Goal: Entertainment & Leisure: Consume media (video, audio)

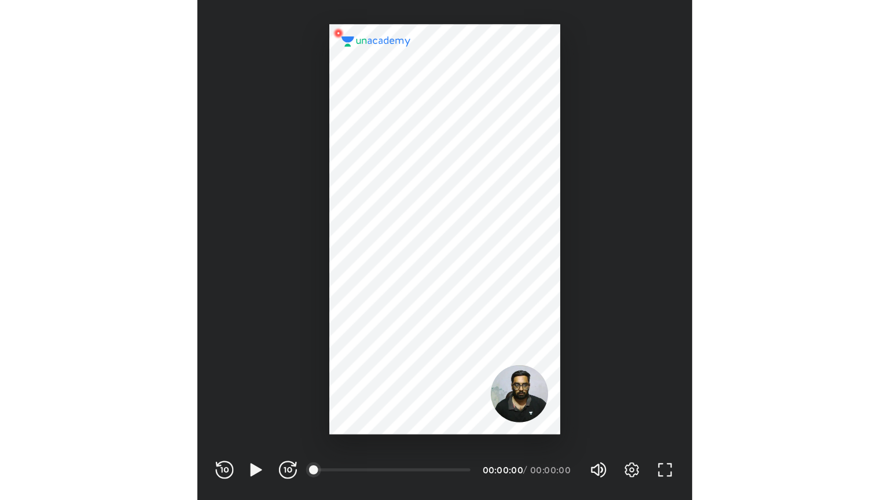
scroll to position [384, 380]
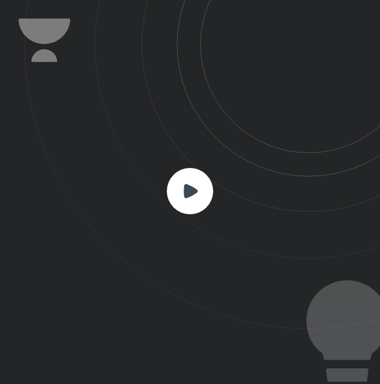
click at [178, 187] on rect at bounding box center [190, 191] width 46 height 46
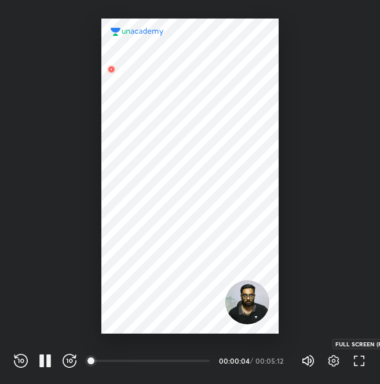
click at [358, 355] on icon "button" at bounding box center [359, 360] width 14 height 14
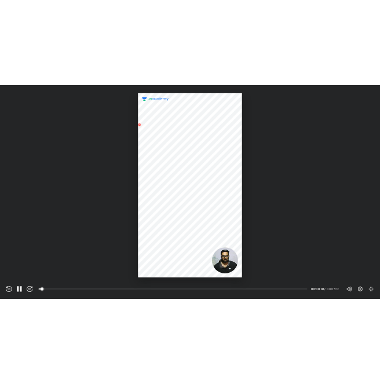
scroll to position [500, 889]
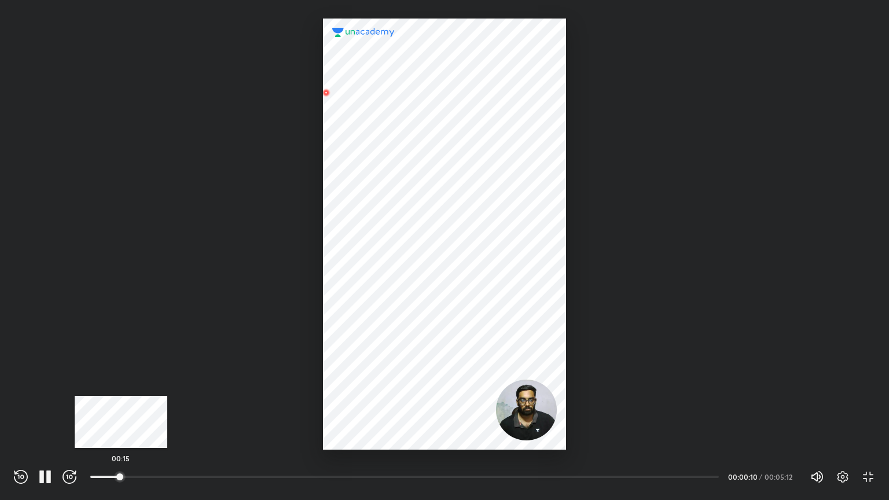
click at [121, 383] on div at bounding box center [119, 476] width 9 height 9
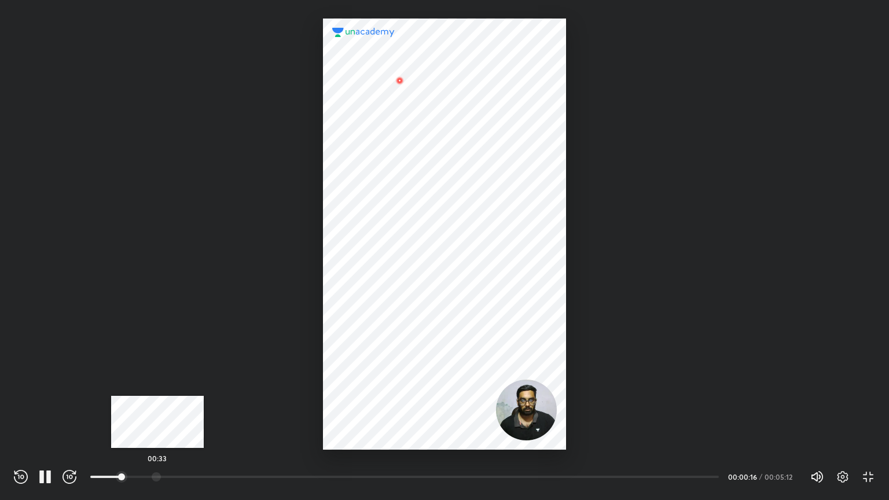
click at [157, 383] on div at bounding box center [156, 476] width 9 height 9
click at [167, 383] on div at bounding box center [165, 476] width 9 height 9
click at [180, 383] on div at bounding box center [179, 476] width 9 height 9
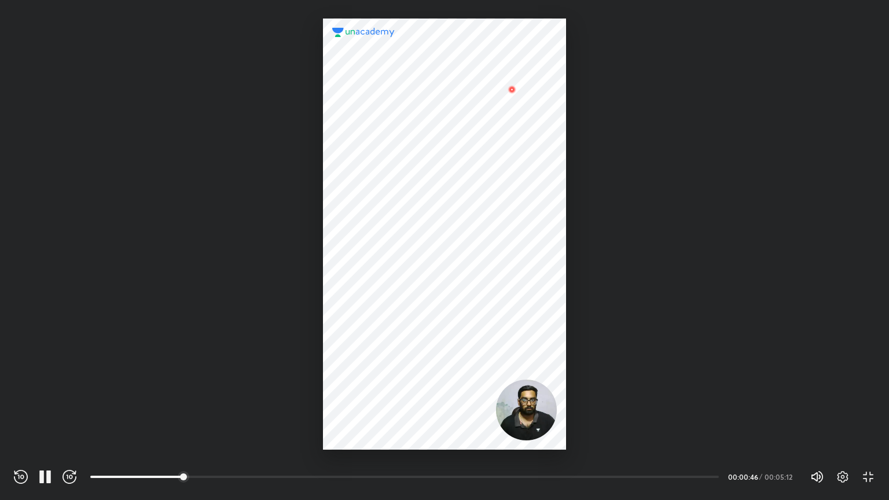
click at [225, 383] on div "00:51" at bounding box center [409, 477] width 638 height 14
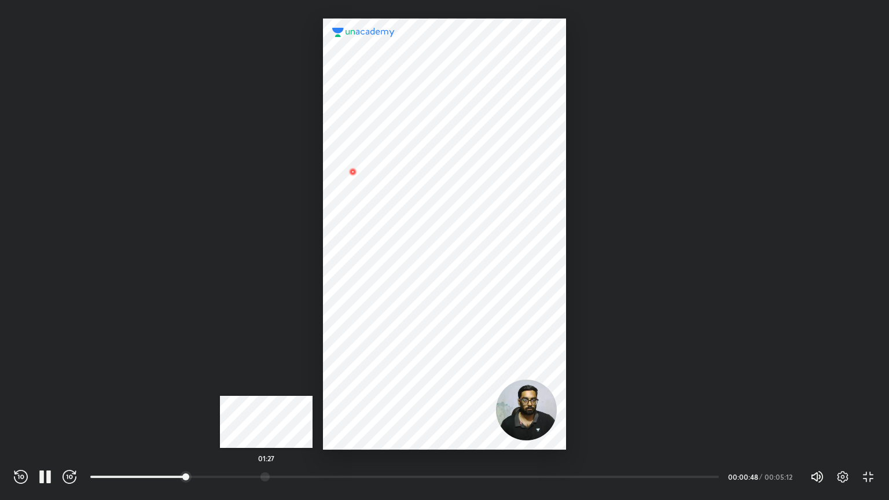
click at [266, 383] on div at bounding box center [264, 476] width 9 height 9
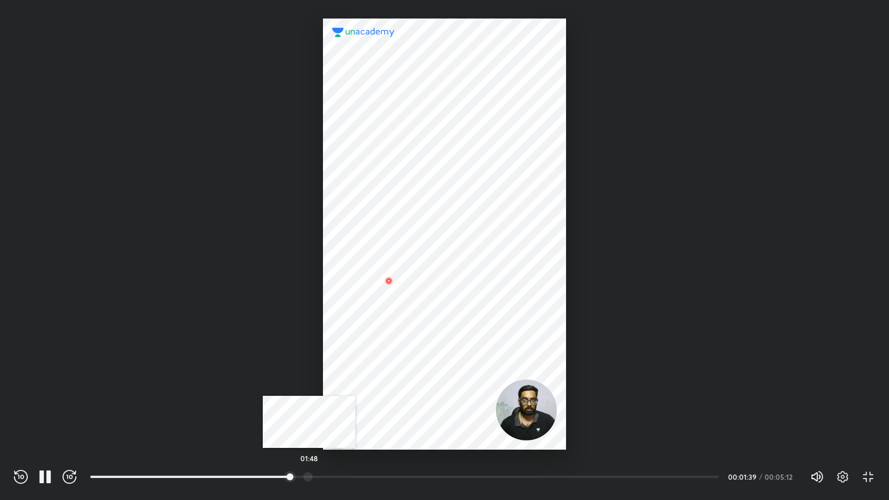
click at [309, 383] on div at bounding box center [307, 476] width 9 height 9
click at [331, 383] on div at bounding box center [329, 476] width 9 height 9
click at [354, 383] on div at bounding box center [352, 476] width 9 height 9
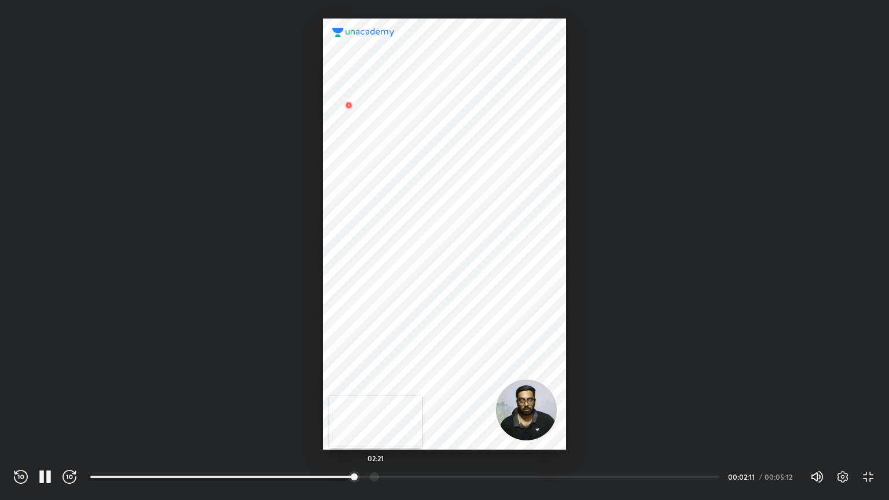
click at [375, 383] on div at bounding box center [374, 476] width 9 height 9
click at [379, 383] on div at bounding box center [405, 476] width 9 height 9
click at [379, 383] on div at bounding box center [428, 476] width 9 height 9
click at [379, 383] on div at bounding box center [498, 476] width 9 height 9
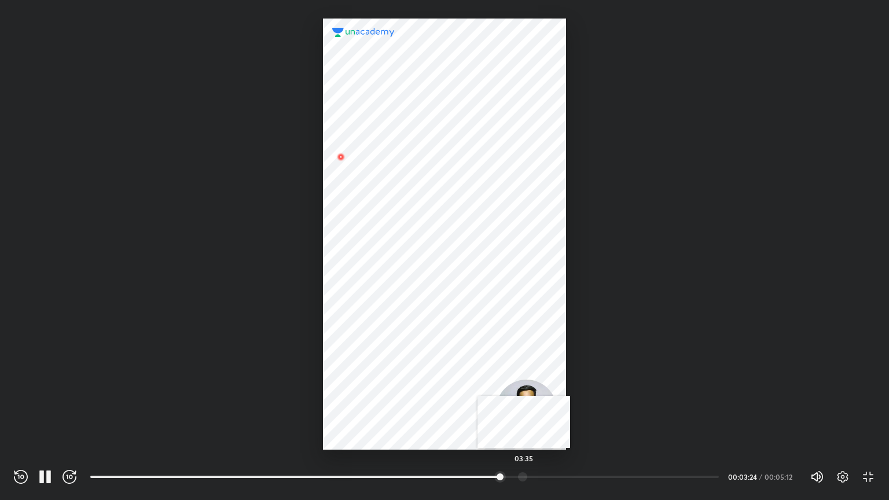
click at [379, 383] on div at bounding box center [522, 476] width 9 height 9
click at [379, 383] on div at bounding box center [540, 476] width 9 height 9
click at [379, 383] on div at bounding box center [557, 476] width 9 height 9
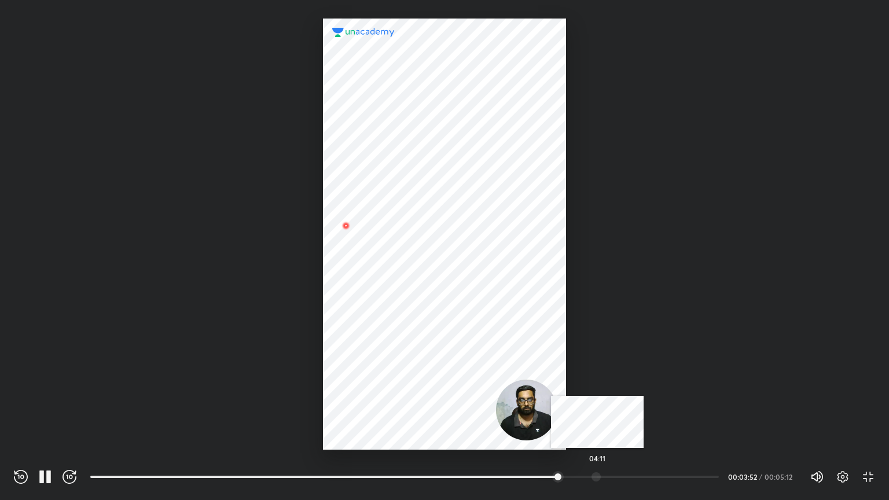
click at [379, 383] on div at bounding box center [595, 476] width 9 height 9
click at [379, 383] on div at bounding box center [614, 476] width 9 height 9
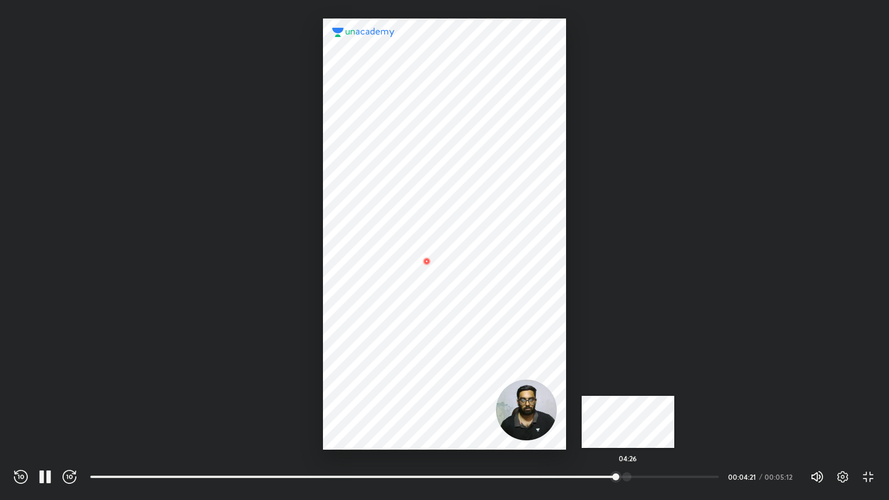
click at [379, 383] on div at bounding box center [626, 476] width 9 height 9
click at [379, 383] on div at bounding box center [642, 476] width 9 height 9
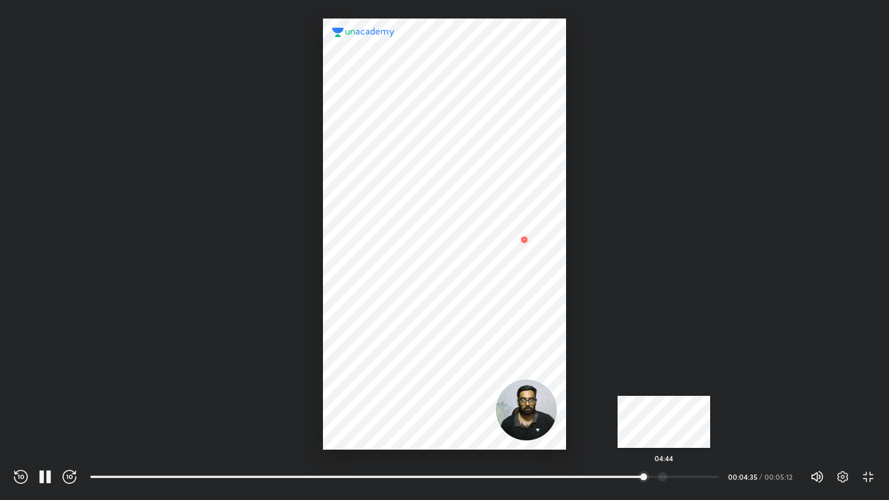
click at [379, 383] on div at bounding box center [662, 476] width 9 height 9
click at [379, 383] on div at bounding box center [674, 476] width 9 height 9
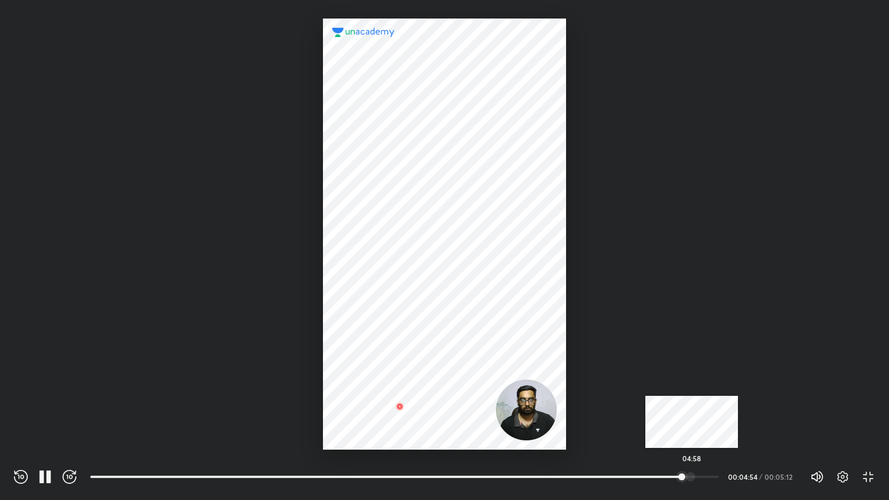
click at [379, 383] on div at bounding box center [690, 476] width 9 height 9
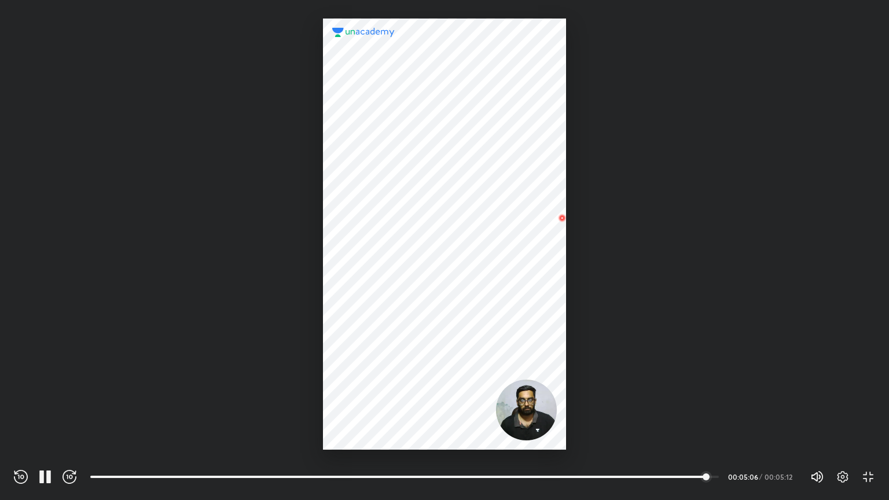
click at [379, 383] on div "REWIND (J) PAUSE (K) FORWARD (L) 04:43 00:05:06 / 00:05:12 Volume (M) 100% Sett…" at bounding box center [444, 475] width 889 height 50
click at [379, 383] on icon "button" at bounding box center [868, 477] width 14 height 14
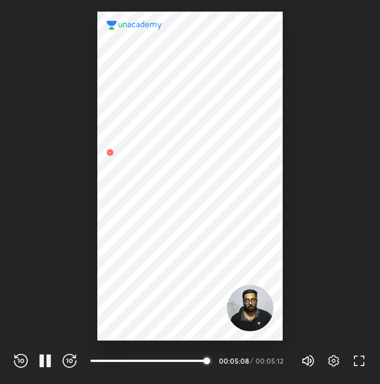
scroll to position [384, 380]
